Goal: Transaction & Acquisition: Purchase product/service

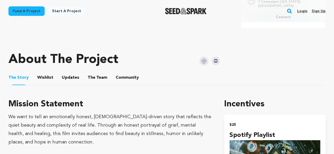
scroll to position [238, 0]
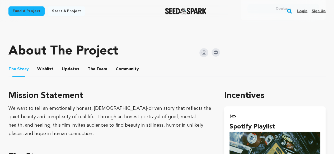
click at [45, 69] on button "Wishlist" at bounding box center [45, 70] width 13 height 13
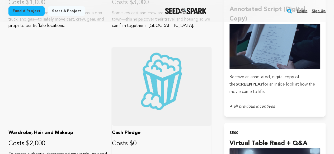
scroll to position [871, 0]
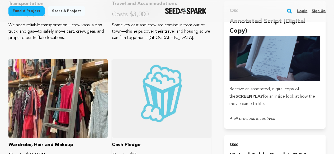
click at [143, 102] on div at bounding box center [161, 98] width 99 height 79
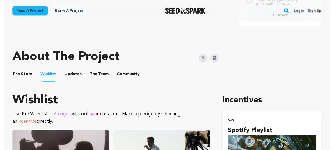
scroll to position [238, 0]
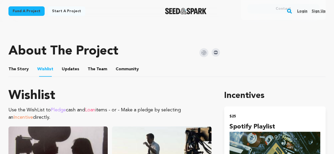
click at [121, 70] on button "Community" at bounding box center [127, 70] width 13 height 13
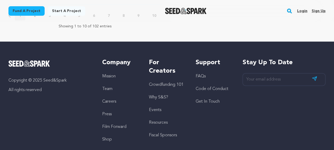
scroll to position [713, 0]
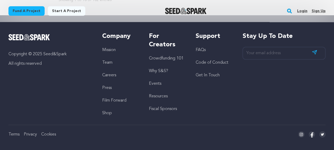
click at [202, 52] on link "FAQs" at bounding box center [201, 50] width 10 height 4
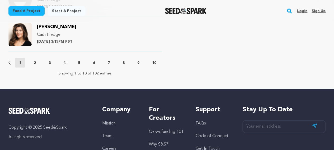
scroll to position [607, 0]
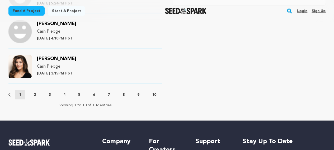
click at [35, 94] on p "2" at bounding box center [35, 94] width 2 height 5
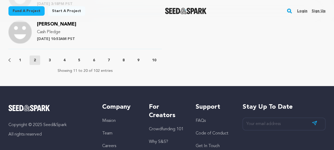
scroll to position [660, 0]
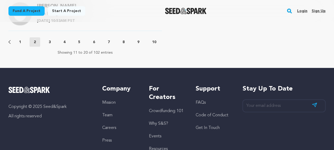
click at [22, 42] on button "1" at bounding box center [20, 42] width 11 height 5
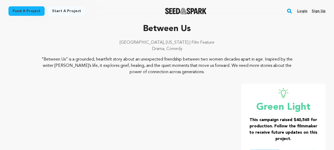
scroll to position [0, 0]
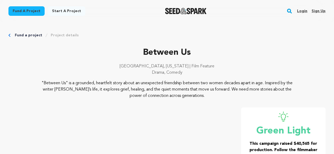
click at [30, 35] on link "Fund a project" at bounding box center [28, 35] width 27 height 5
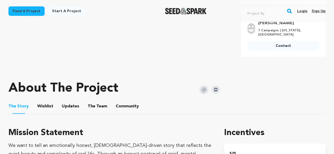
scroll to position [211, 0]
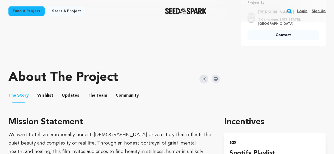
click at [42, 96] on button "Wishlist" at bounding box center [45, 97] width 13 height 13
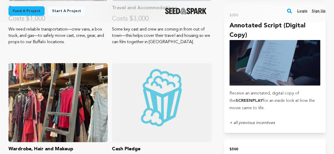
scroll to position [897, 0]
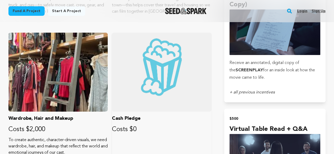
click at [201, 111] on div at bounding box center [161, 72] width 99 height 79
click at [196, 120] on p "Cash Pledge" at bounding box center [161, 118] width 99 height 7
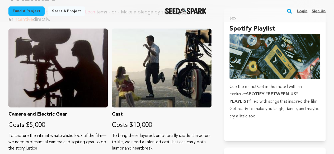
scroll to position [343, 0]
